Goal: Transaction & Acquisition: Purchase product/service

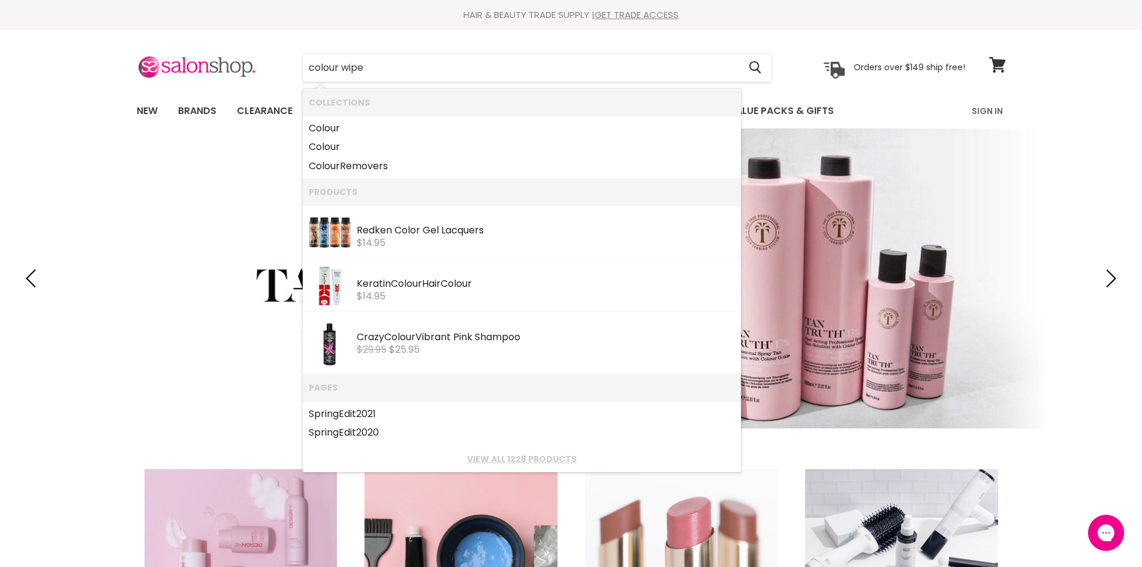
type input "colour wipes"
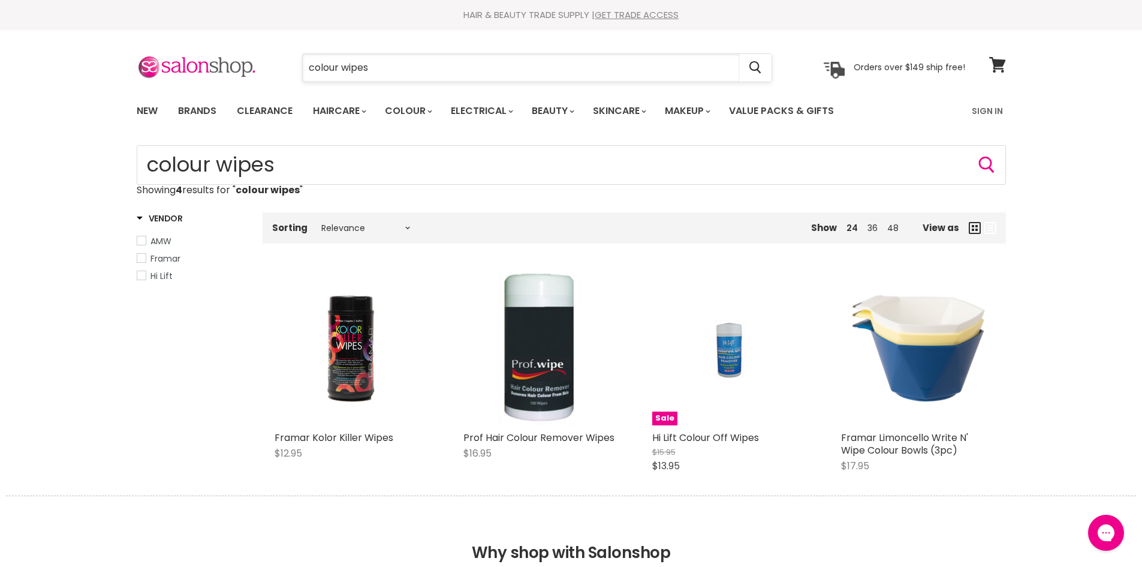
click at [390, 71] on input "colour wipes" at bounding box center [521, 68] width 437 height 28
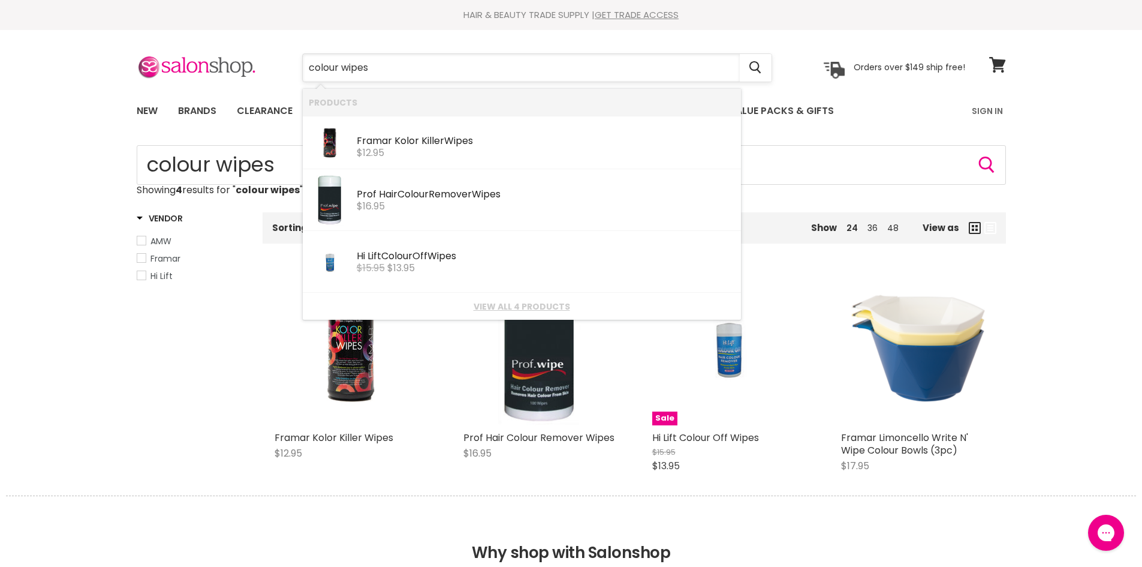
drag, startPoint x: 390, startPoint y: 71, endPoint x: 345, endPoint y: 73, distance: 45.6
click at [345, 73] on input "colour wipes" at bounding box center [521, 68] width 437 height 28
click at [396, 71] on input "colour wipes" at bounding box center [521, 68] width 437 height 28
drag, startPoint x: 396, startPoint y: 71, endPoint x: 210, endPoint y: 80, distance: 185.5
click at [210, 80] on div "colour wipes Cancel Orders over $149 ship free!" at bounding box center [551, 68] width 829 height 28
